Goal: Task Accomplishment & Management: Manage account settings

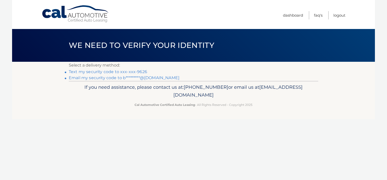
click at [102, 77] on link "Email my security code to b*********@[DOMAIN_NAME]" at bounding box center [124, 77] width 111 height 5
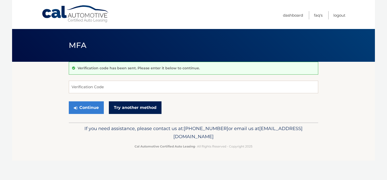
click at [126, 108] on link "Try another method" at bounding box center [135, 107] width 53 height 13
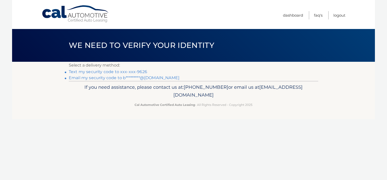
click at [130, 72] on link "Text my security code to xxx-xxx-9626" at bounding box center [108, 71] width 78 height 5
